Goal: Check status: Check status

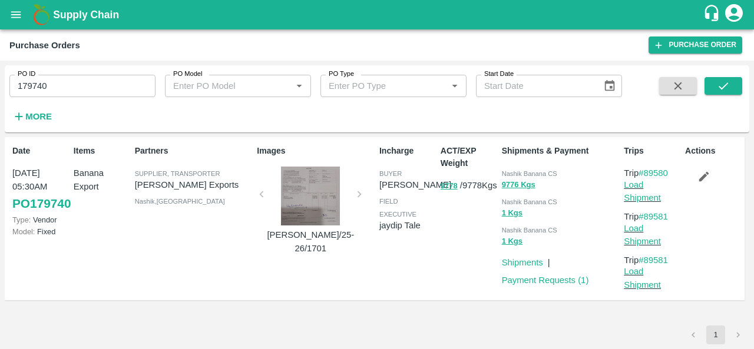
click at [107, 83] on input "179740" at bounding box center [82, 86] width 146 height 22
paste input "text"
click at [721, 82] on icon "submit" at bounding box center [723, 86] width 13 height 13
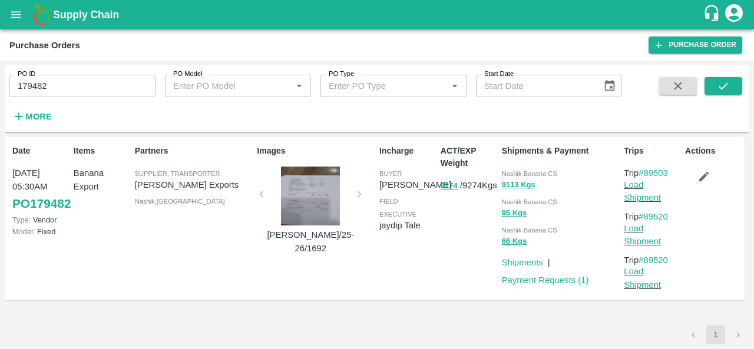
click at [323, 189] on div at bounding box center [310, 196] width 88 height 59
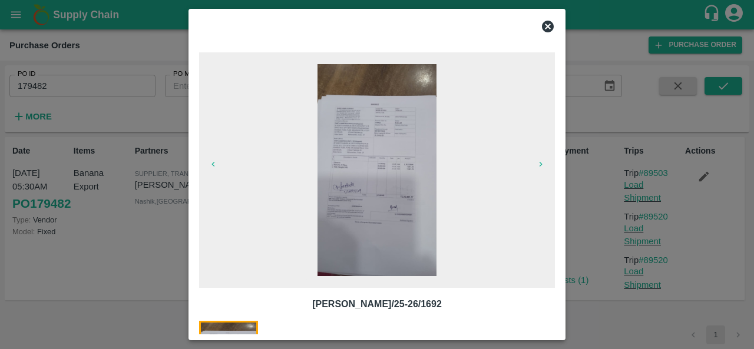
click at [323, 189] on img at bounding box center [378, 170] width 120 height 212
click at [547, 27] on icon at bounding box center [548, 26] width 14 height 14
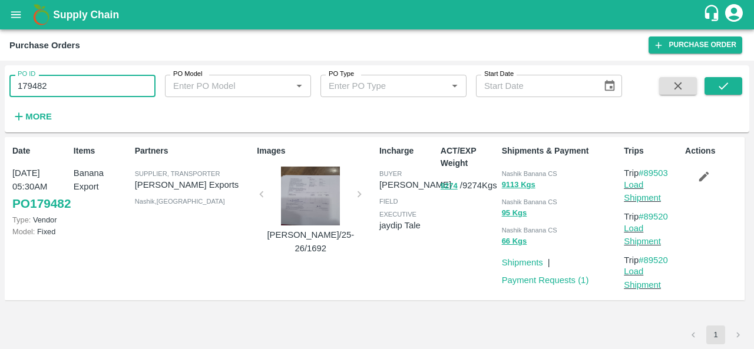
click at [106, 84] on input "179482" at bounding box center [82, 86] width 146 height 22
paste input "text"
click at [721, 84] on icon "submit" at bounding box center [723, 86] width 13 height 13
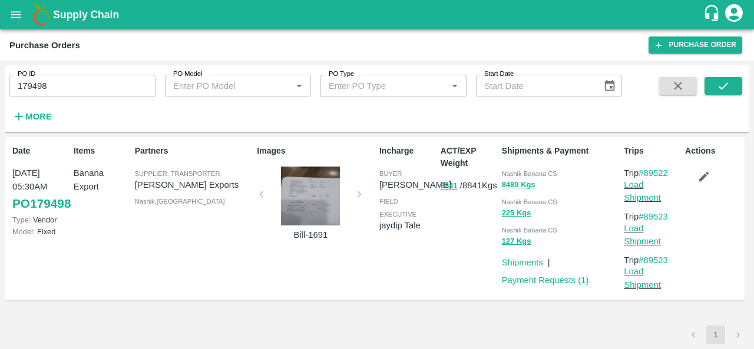
click at [67, 81] on input "179498" at bounding box center [82, 86] width 146 height 22
paste input "text"
click at [725, 87] on icon "submit" at bounding box center [723, 86] width 13 height 13
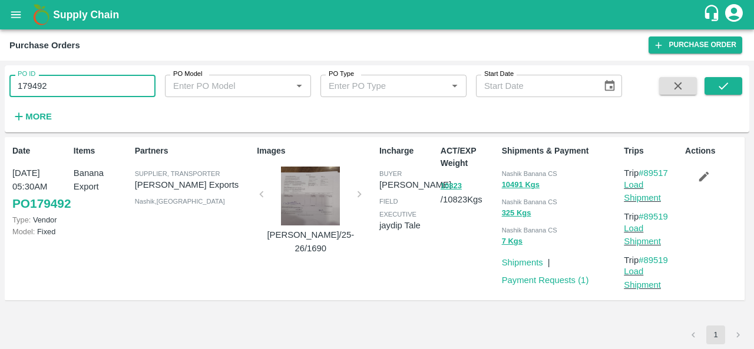
click at [133, 92] on input "179492" at bounding box center [82, 86] width 146 height 22
paste input "text"
click at [725, 90] on icon "submit" at bounding box center [723, 86] width 13 height 13
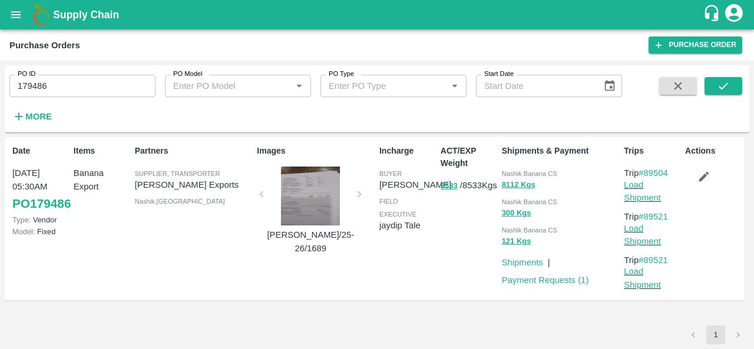
click at [58, 82] on input "179486" at bounding box center [82, 86] width 146 height 22
paste input "text"
click at [711, 87] on button "submit" at bounding box center [724, 86] width 38 height 18
click at [94, 80] on input "179491" at bounding box center [82, 86] width 146 height 22
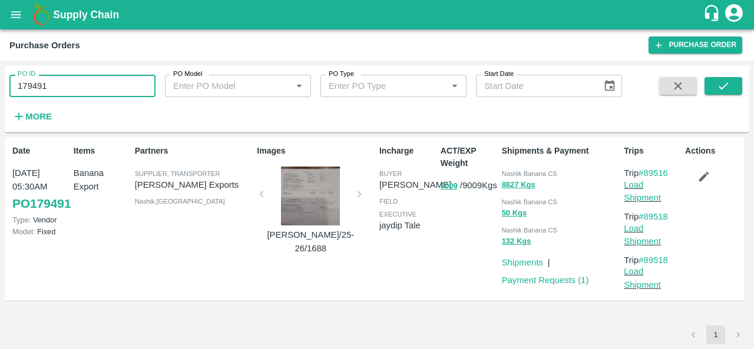
click at [94, 80] on input "179491" at bounding box center [82, 86] width 146 height 22
paste input "text"
click at [719, 88] on icon "submit" at bounding box center [723, 86] width 13 height 13
click at [49, 80] on input "179471" at bounding box center [82, 86] width 146 height 22
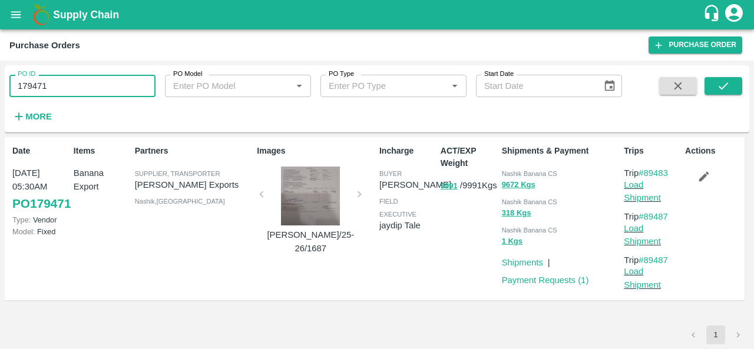
paste input "text"
click at [718, 87] on icon "submit" at bounding box center [723, 86] width 13 height 13
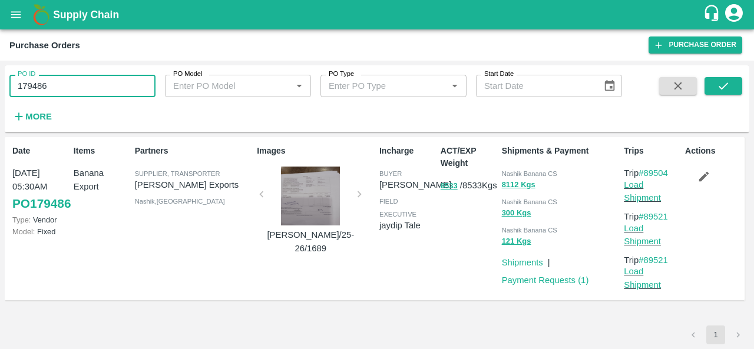
click at [77, 90] on input "179486" at bounding box center [82, 86] width 146 height 22
paste input "text"
click at [729, 86] on icon "submit" at bounding box center [723, 86] width 13 height 13
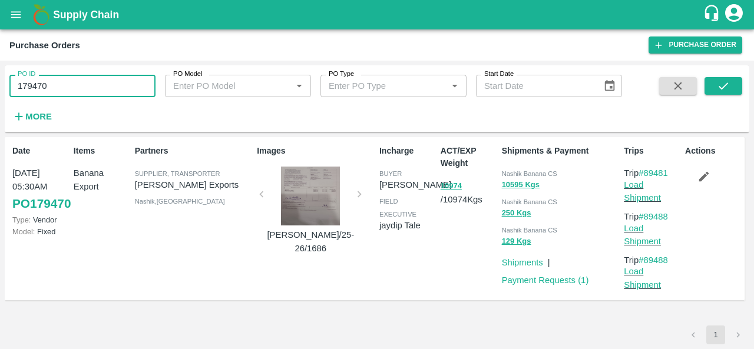
click at [114, 81] on input "179470" at bounding box center [82, 86] width 146 height 22
paste input "text"
click at [719, 84] on icon "submit" at bounding box center [723, 86] width 13 height 13
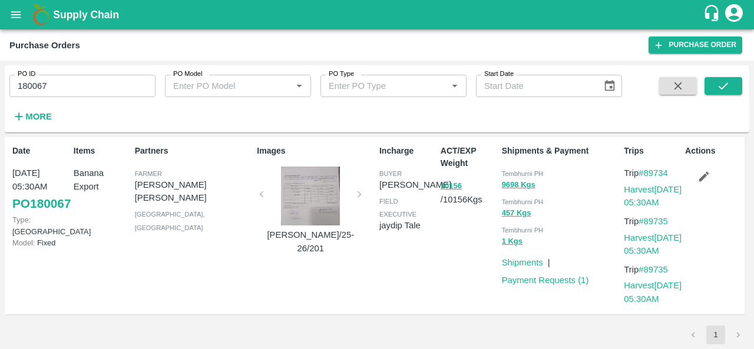
click at [514, 170] on span "Tembhurni PH" at bounding box center [523, 173] width 42 height 7
copy div "Tembhurni PH 9698 Kgs"
click at [123, 89] on input "180067" at bounding box center [82, 86] width 146 height 22
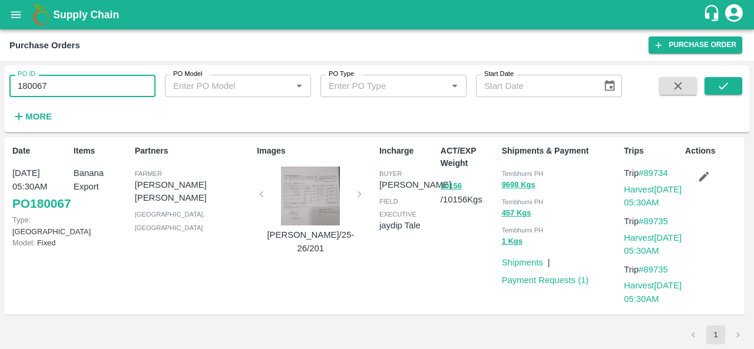
click at [123, 89] on input "180067" at bounding box center [82, 86] width 146 height 22
paste input "text"
click at [725, 81] on icon "submit" at bounding box center [723, 86] width 13 height 13
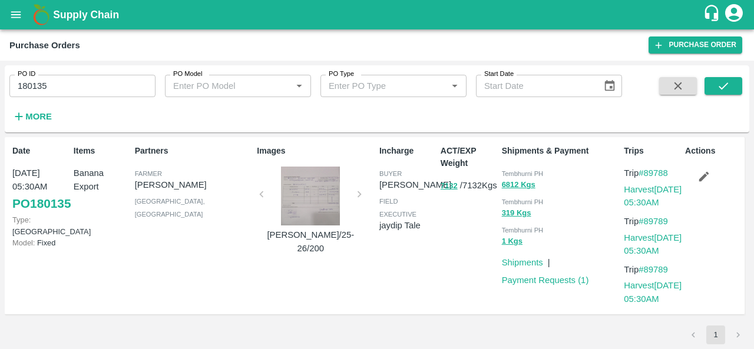
click at [513, 169] on div "Tembhurni PH" at bounding box center [561, 173] width 118 height 13
copy div "Tembhurni PH 6812 Kgs"
click at [85, 86] on input "180135" at bounding box center [82, 86] width 146 height 22
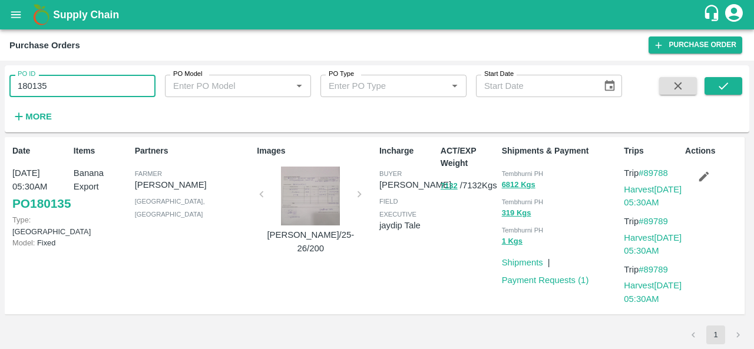
click at [85, 86] on input "180135" at bounding box center [82, 86] width 146 height 22
paste input "text"
click at [736, 84] on button "submit" at bounding box center [724, 86] width 38 height 18
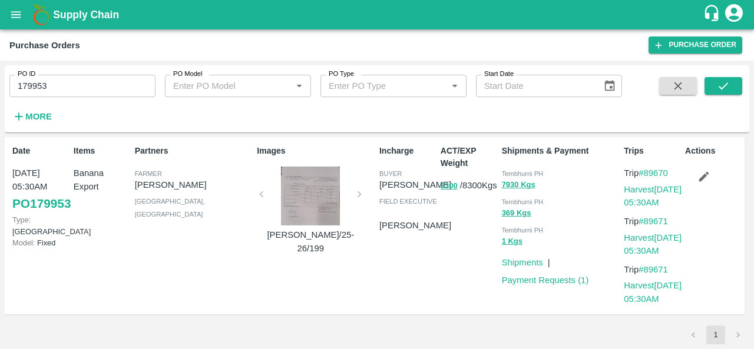
click at [509, 170] on span "Tembhurni PH" at bounding box center [523, 173] width 42 height 7
copy div "Tembhurni PH 7930 Kgs"
click at [116, 82] on input "179953" at bounding box center [82, 86] width 146 height 22
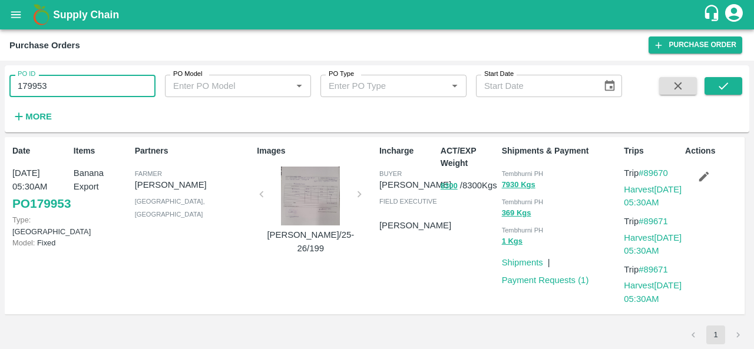
click at [116, 82] on input "179953" at bounding box center [82, 86] width 146 height 22
paste input "text"
type input "179923"
click at [740, 82] on button "submit" at bounding box center [724, 86] width 38 height 18
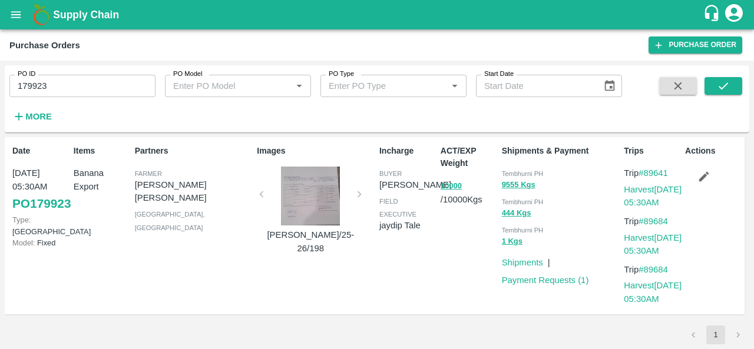
click at [517, 174] on span "Tembhurni PH" at bounding box center [523, 173] width 42 height 7
copy div "Tembhurni PH 9555 Kgs"
